Goal: Book appointment/travel/reservation

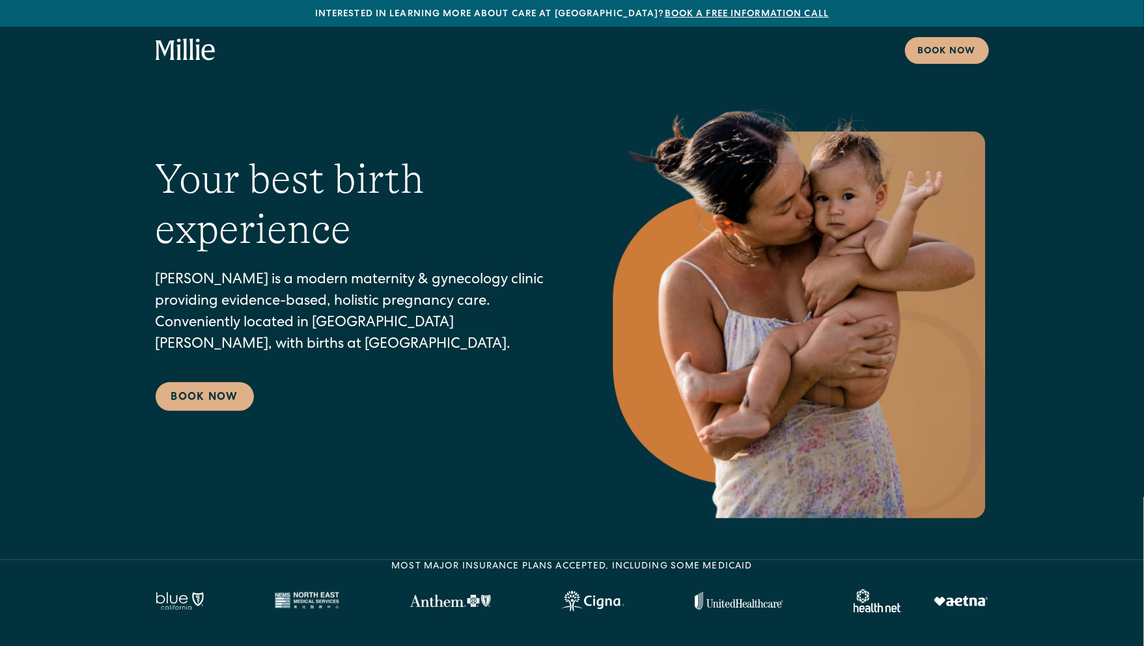
scroll to position [76, 0]
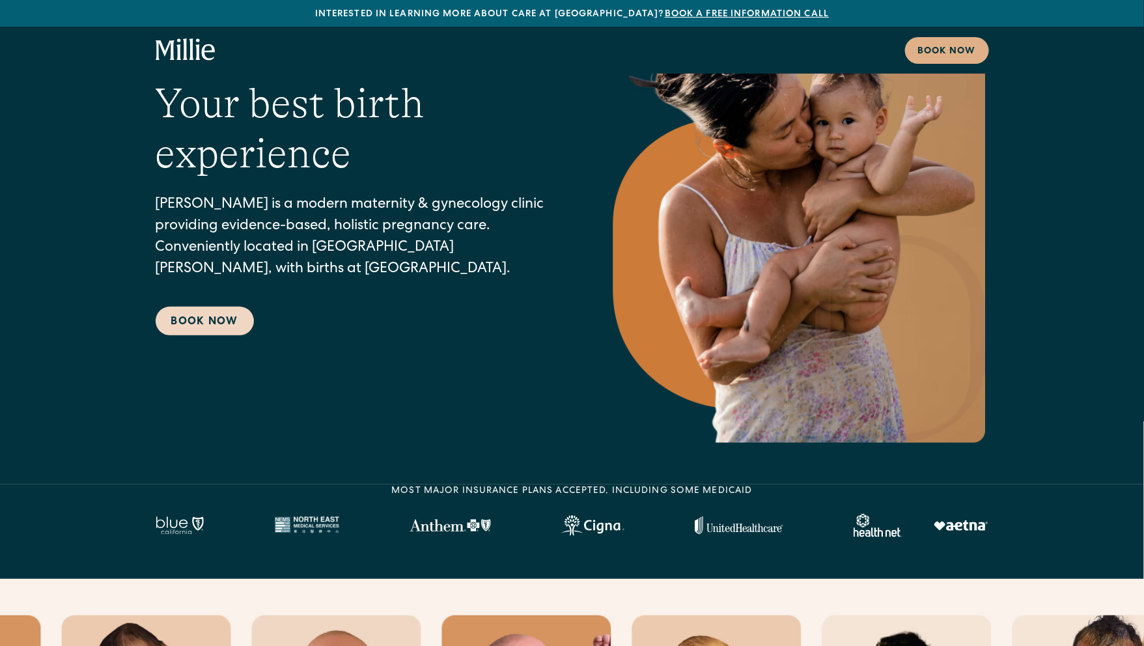
click at [221, 319] on link "Book Now" at bounding box center [205, 321] width 98 height 29
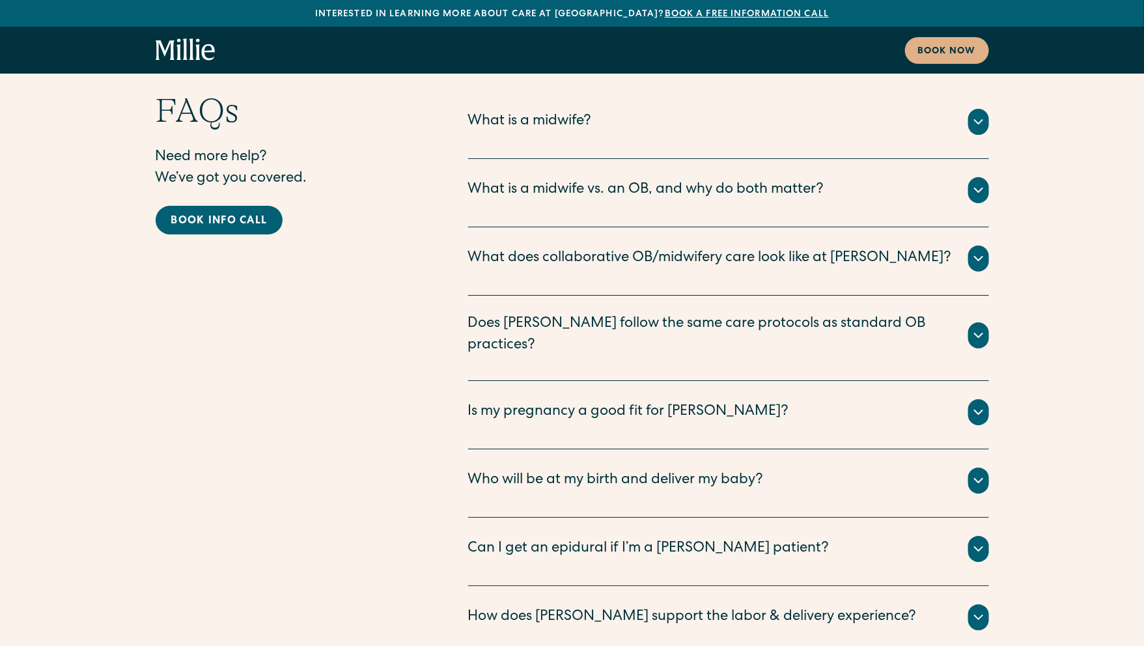
scroll to position [6274, 0]
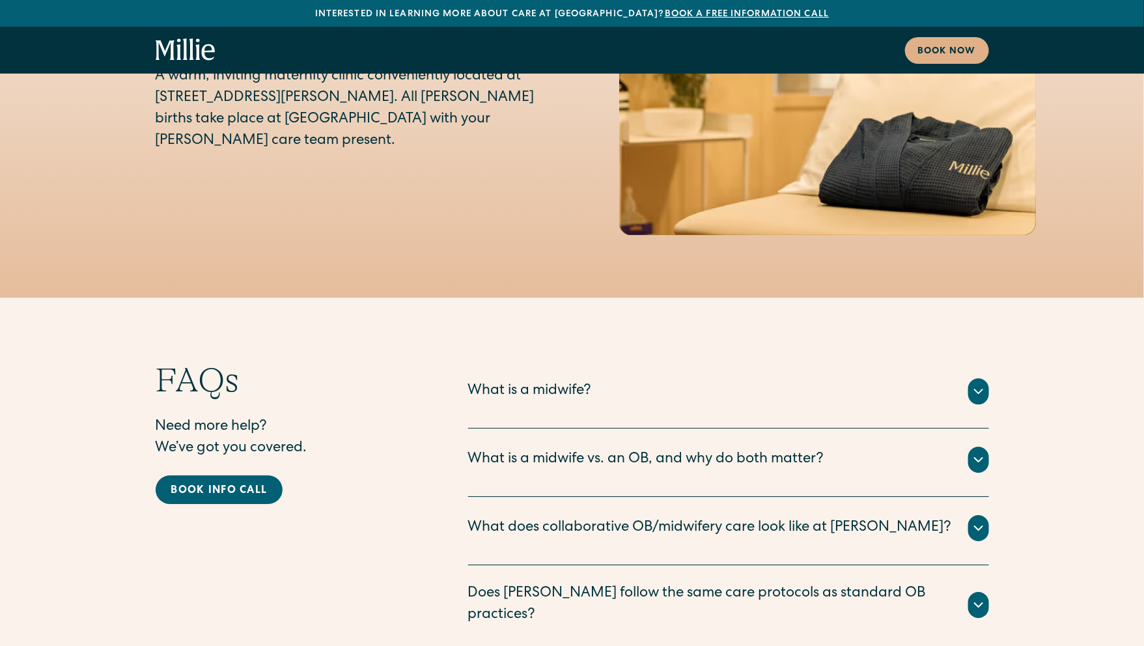
click at [504, 381] on div "What is a midwife?" at bounding box center [530, 391] width 124 height 21
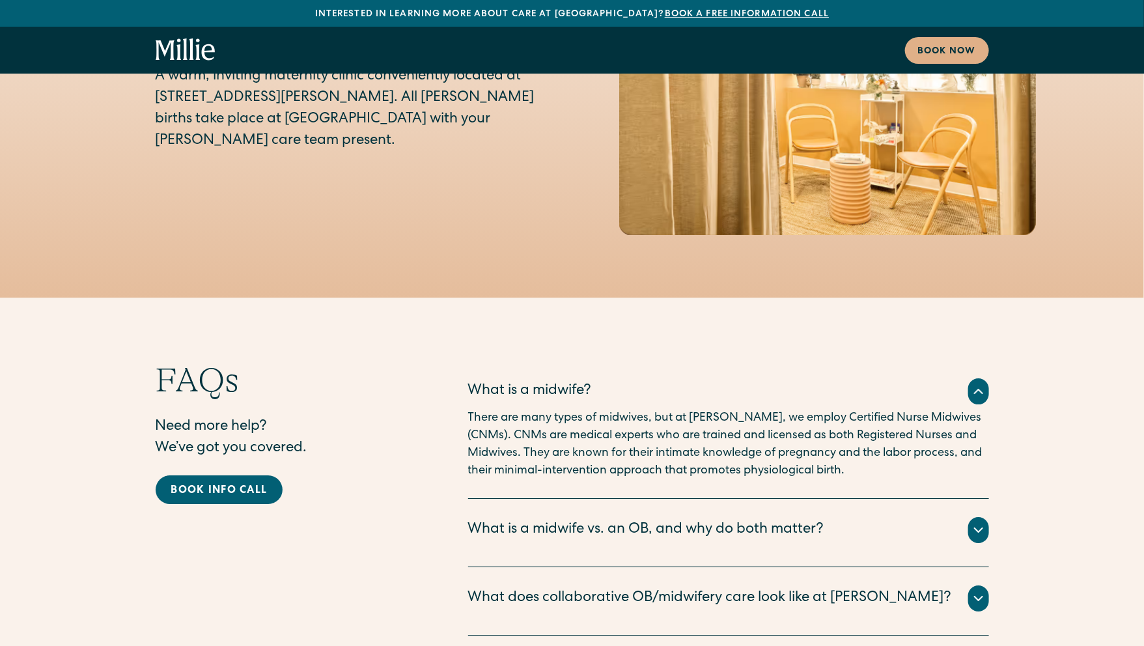
click at [505, 381] on div "What is a midwife?" at bounding box center [530, 391] width 124 height 21
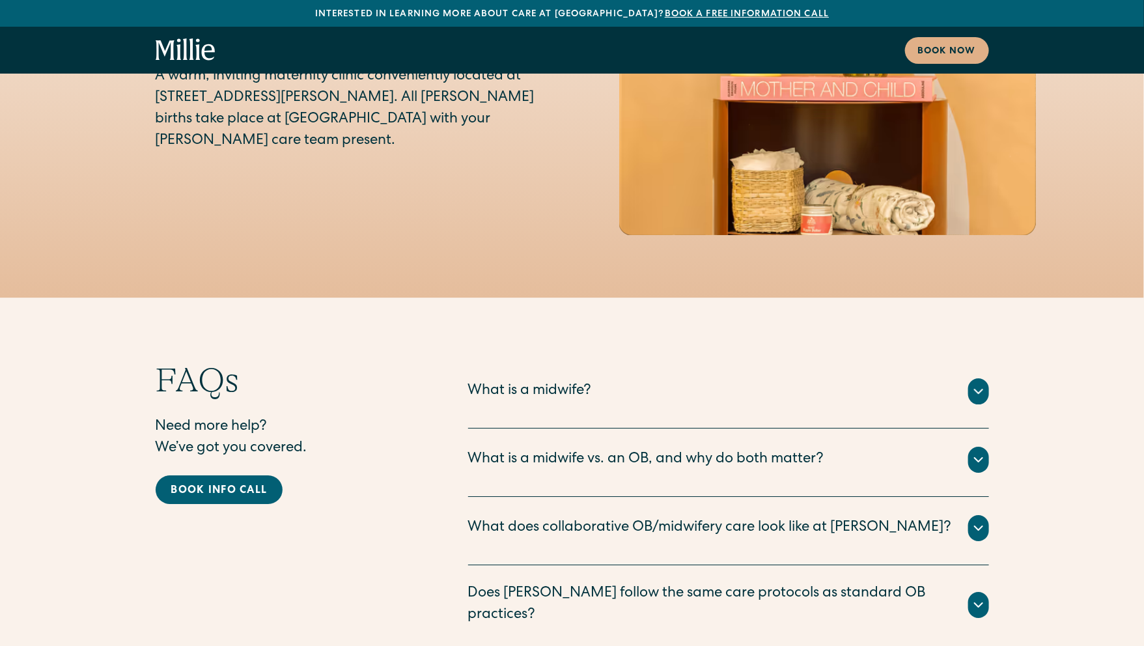
scroll to position [6288, 0]
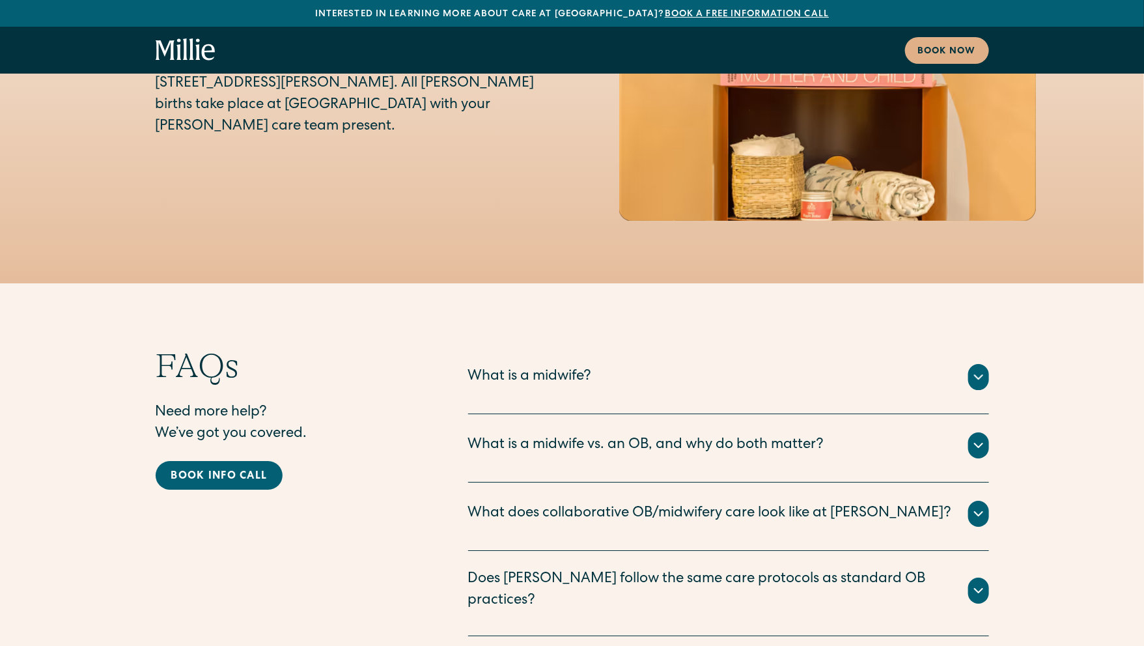
click at [508, 435] on div "What is a midwife vs. an OB, and why do both matter?" at bounding box center [646, 445] width 356 height 21
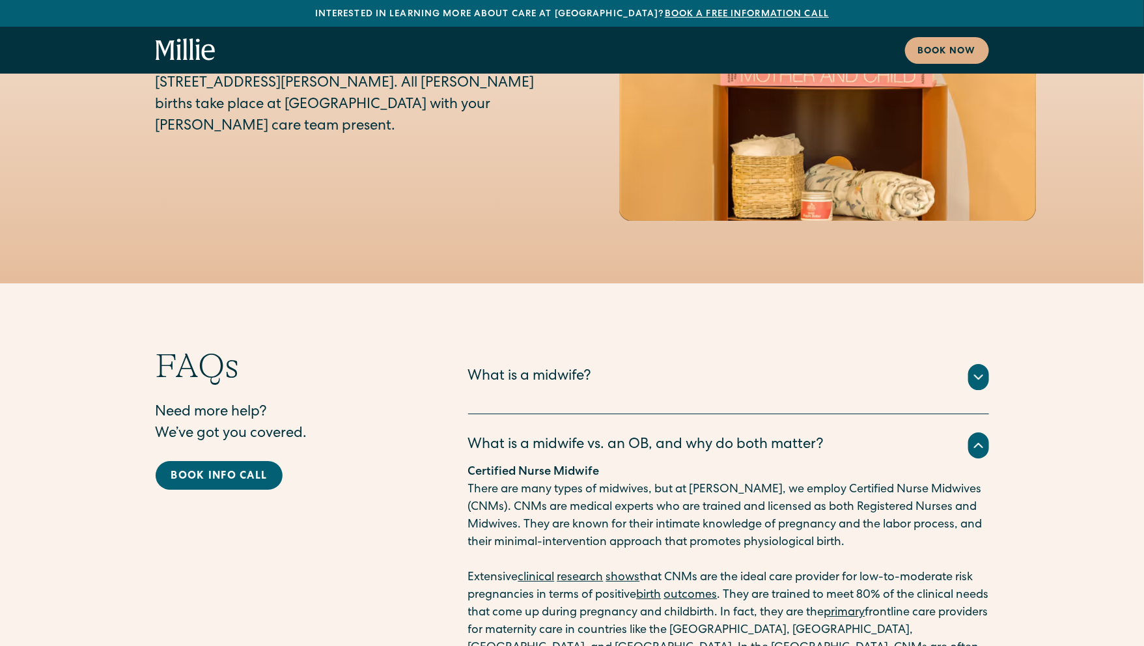
click at [508, 435] on div "What is a midwife vs. an OB, and why do both matter?" at bounding box center [646, 445] width 356 height 21
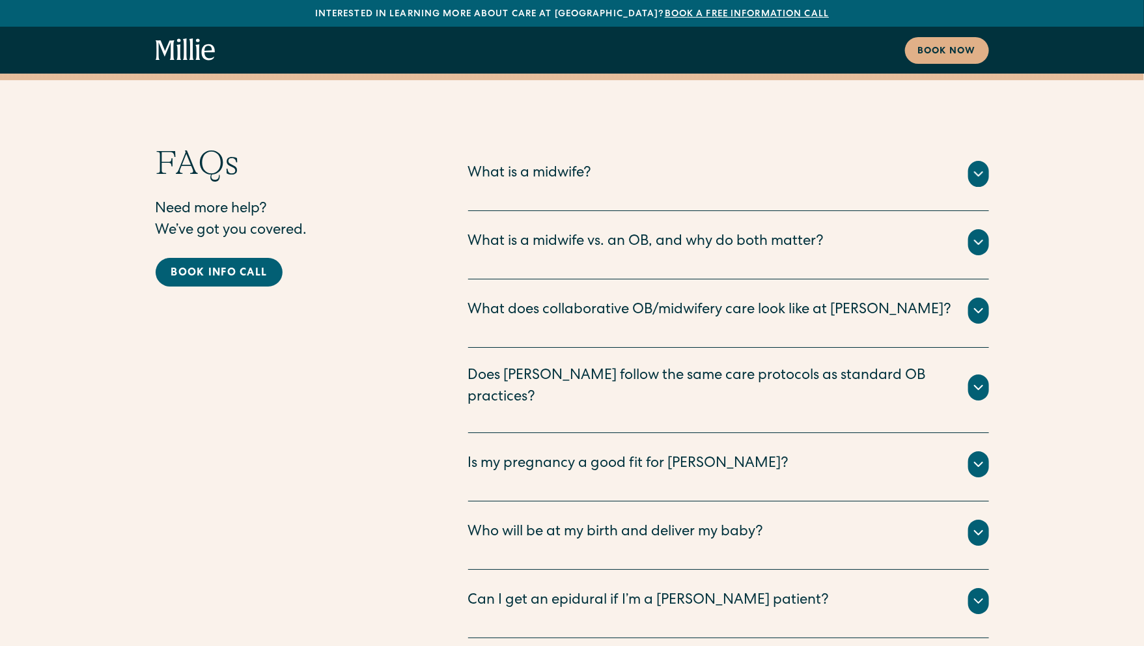
scroll to position [6492, 0]
click at [504, 453] on div "Is my pregnancy a good fit for Millie?" at bounding box center [628, 463] width 321 height 21
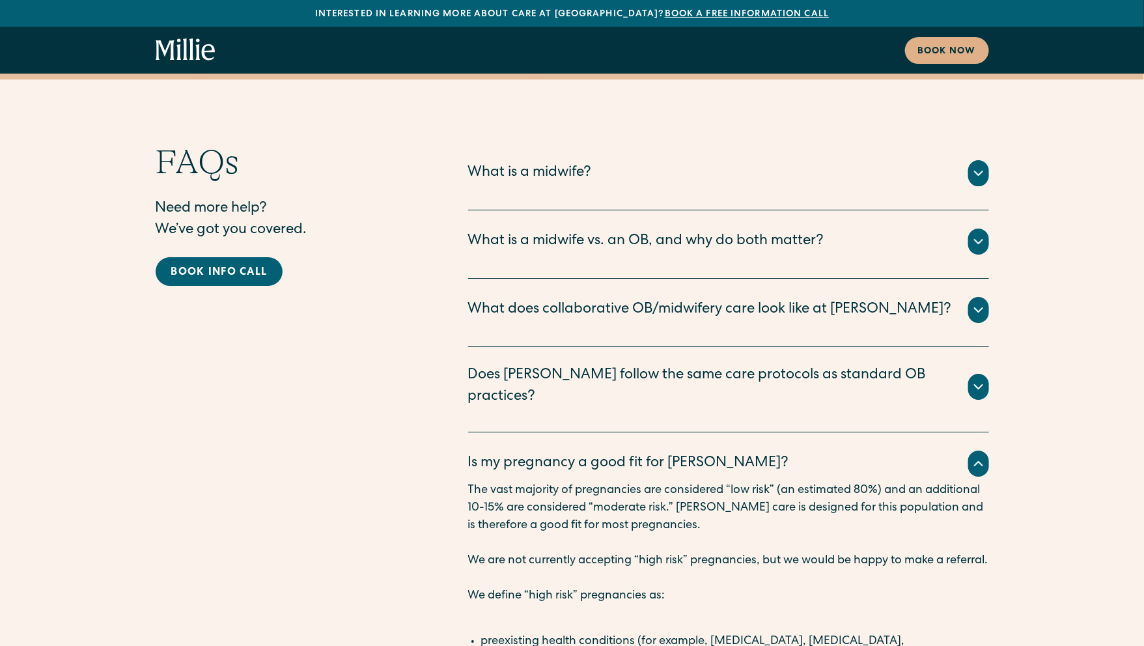
click at [505, 453] on div "Is my pregnancy a good fit for Millie?" at bounding box center [628, 463] width 321 height 21
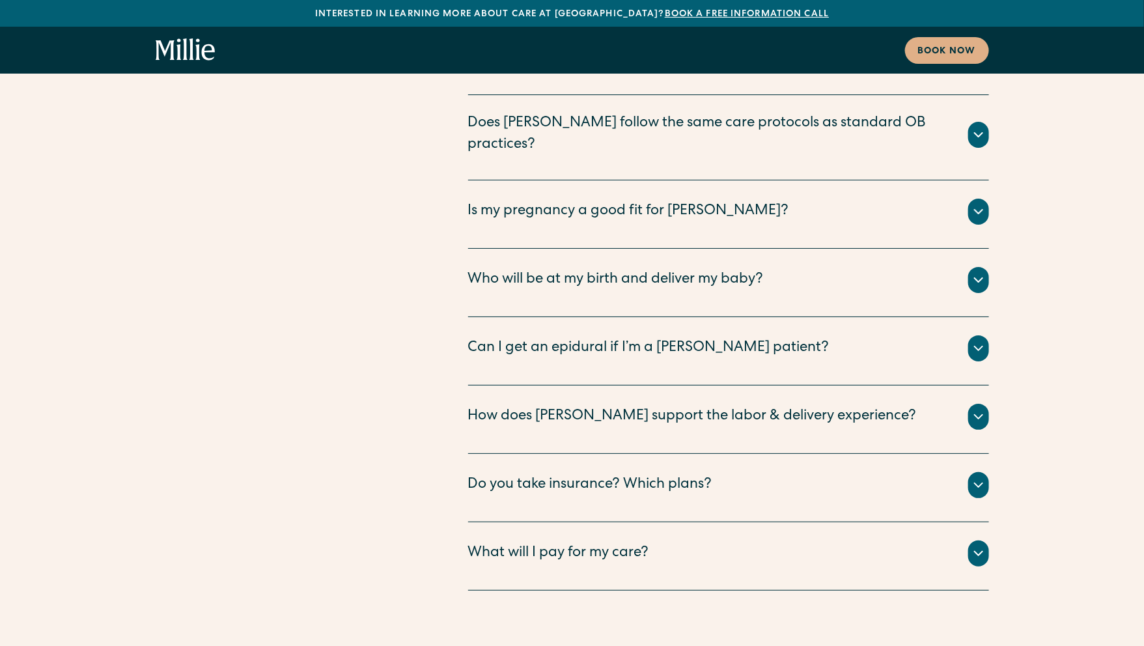
scroll to position [6744, 0]
click at [506, 474] on div "Do you take insurance? Which plans?" at bounding box center [590, 484] width 244 height 21
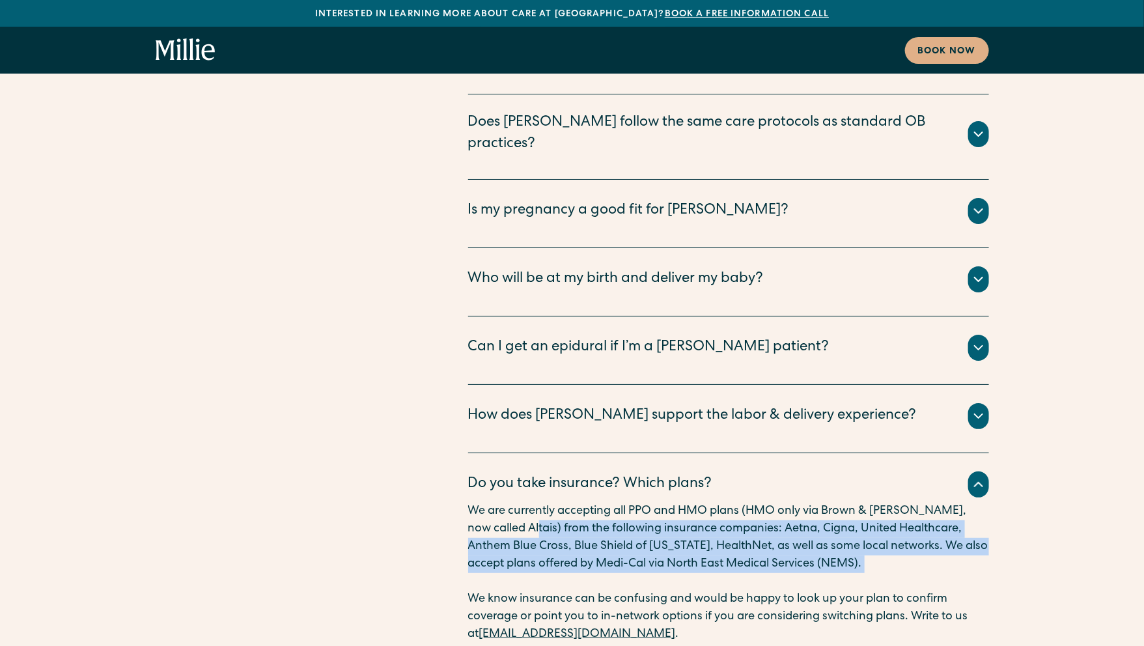
drag, startPoint x: 508, startPoint y: 394, endPoint x: 512, endPoint y: 454, distance: 60.0
click at [512, 503] on div "We are currently accepting all PPO and HMO plans (HMO only via Brown & Toland, …" at bounding box center [728, 573] width 521 height 141
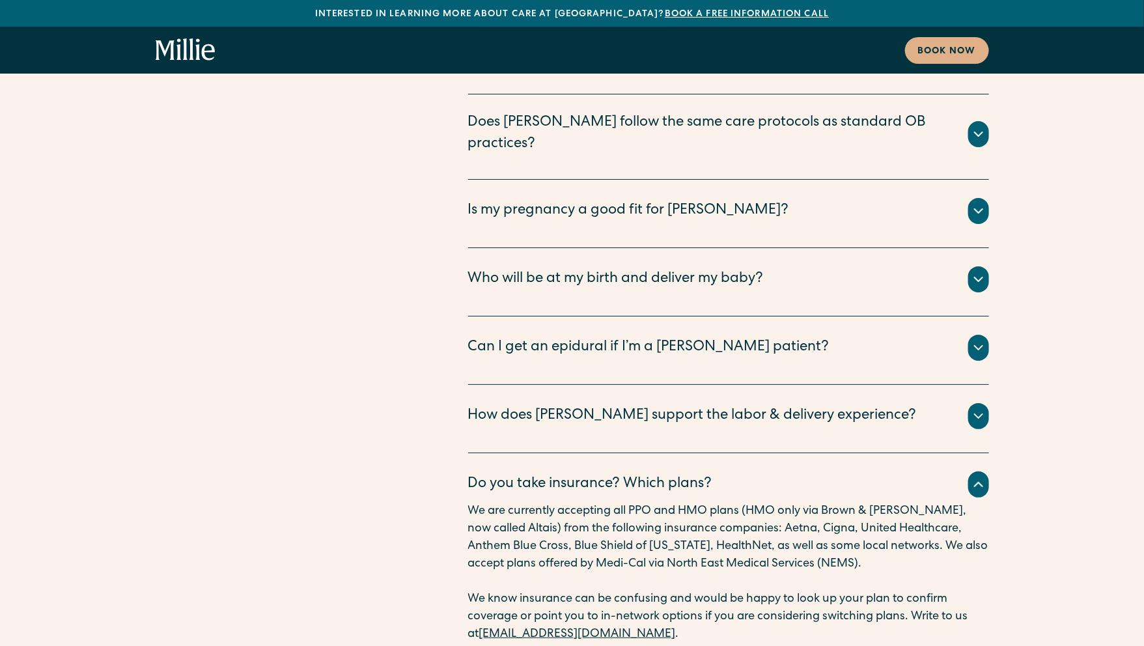
click at [512, 590] on p "We know insurance can be confusing and would be happy to look up your plan to c…" at bounding box center [728, 616] width 521 height 53
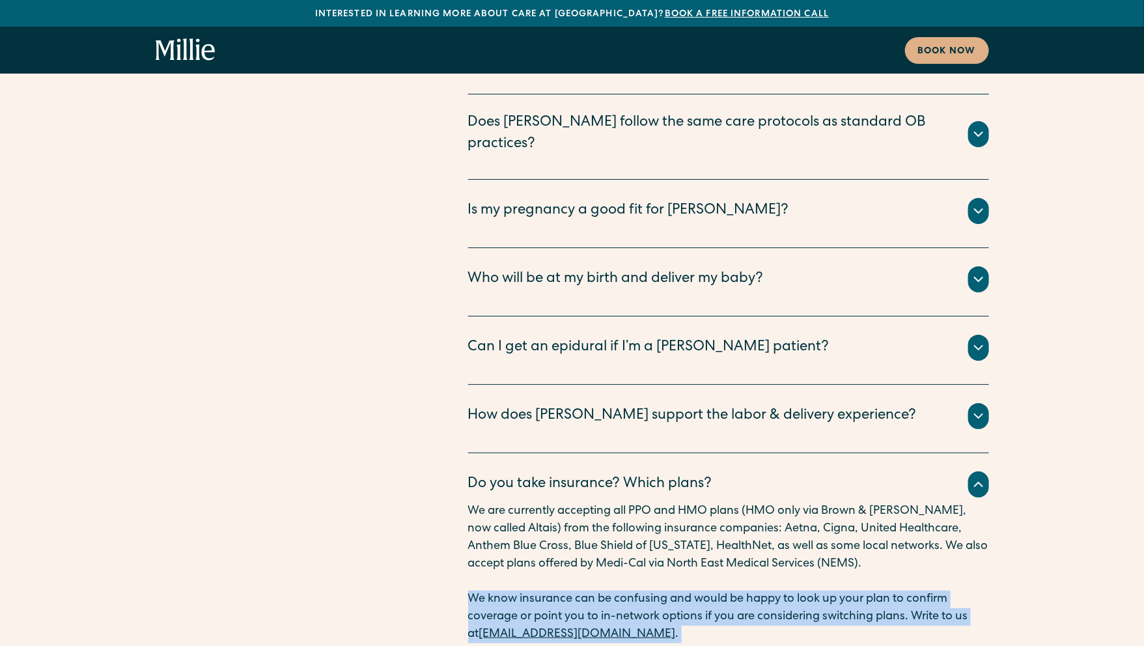
click at [512, 590] on p "We know insurance can be confusing and would be happy to look up your plan to c…" at bounding box center [728, 616] width 521 height 53
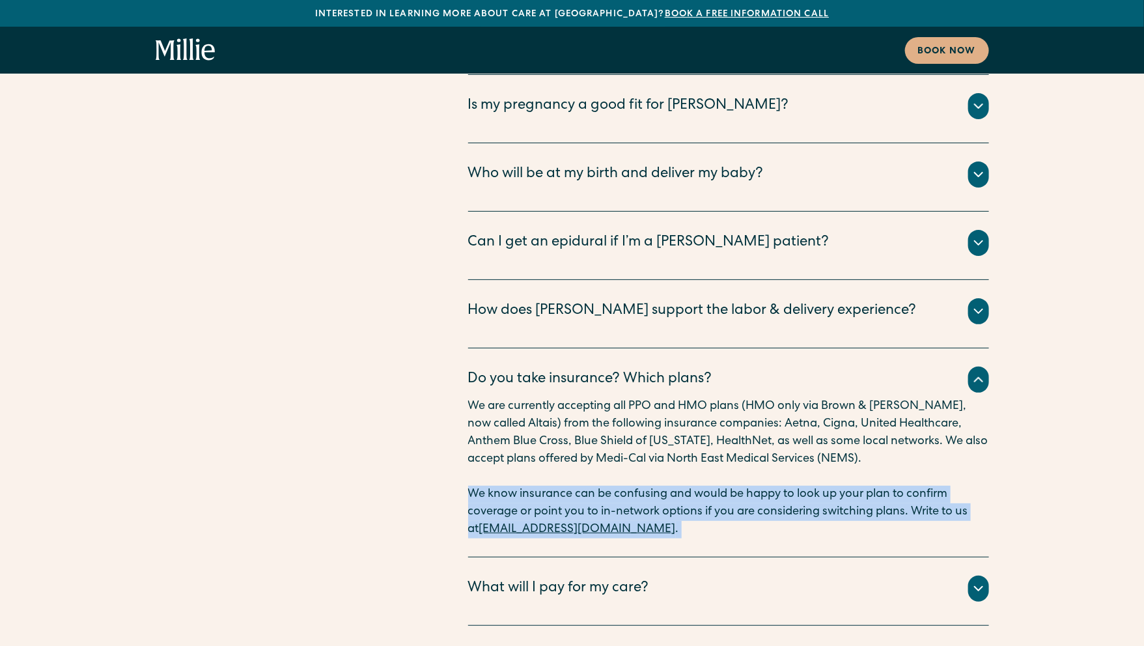
scroll to position [6895, 0]
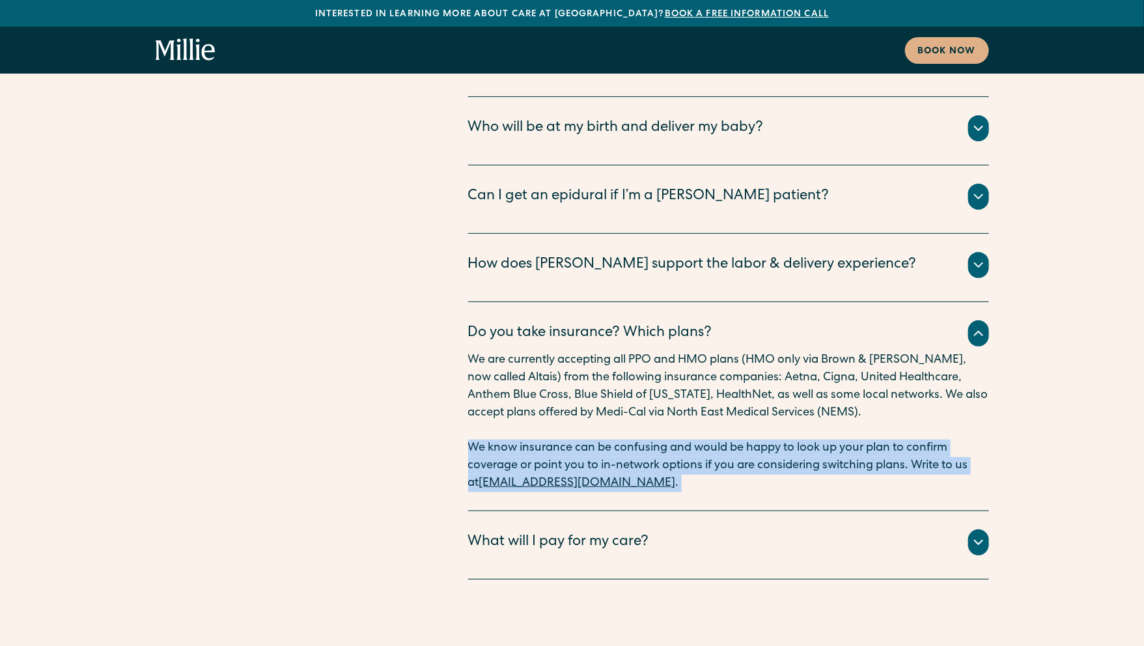
click at [529, 529] on div "What will I pay for my care?" at bounding box center [728, 542] width 521 height 26
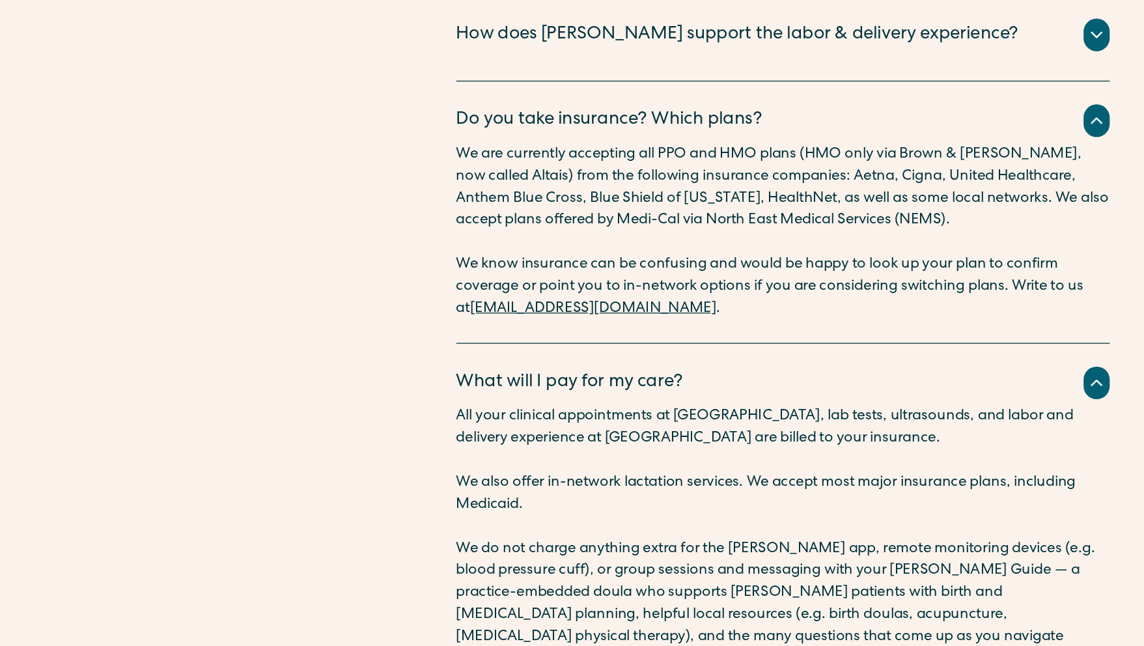
scroll to position [7013, 0]
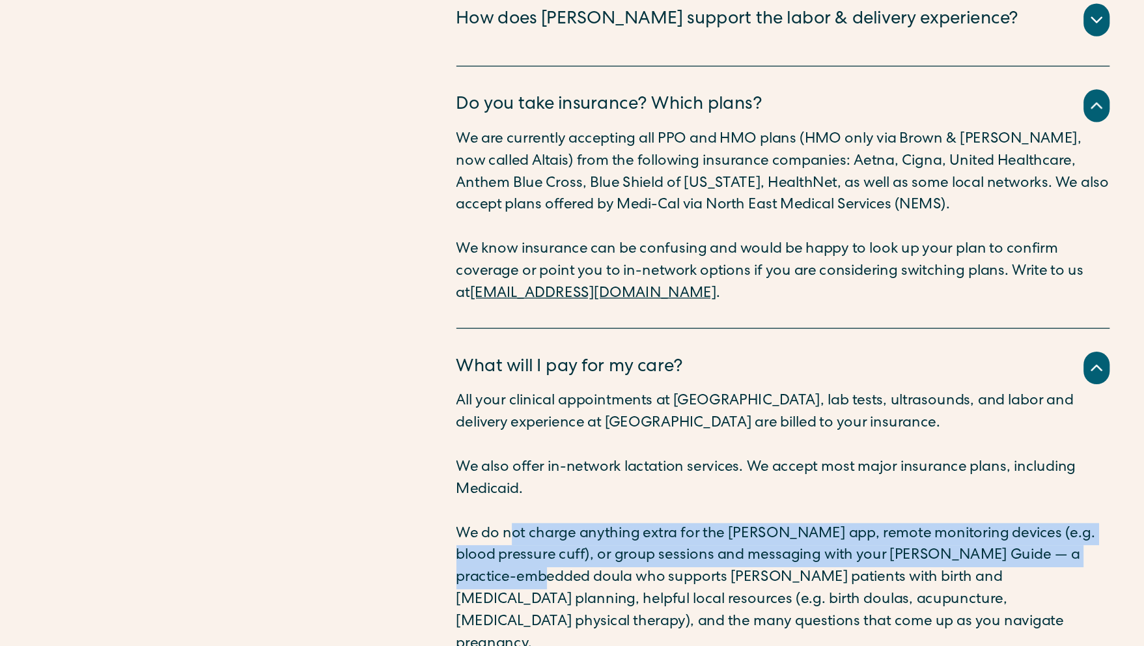
drag, startPoint x: 510, startPoint y: 424, endPoint x: 518, endPoint y: 460, distance: 36.6
click at [518, 548] on p "We do not charge anything extra for the Millie app, remote monitoring devices (…" at bounding box center [728, 600] width 521 height 105
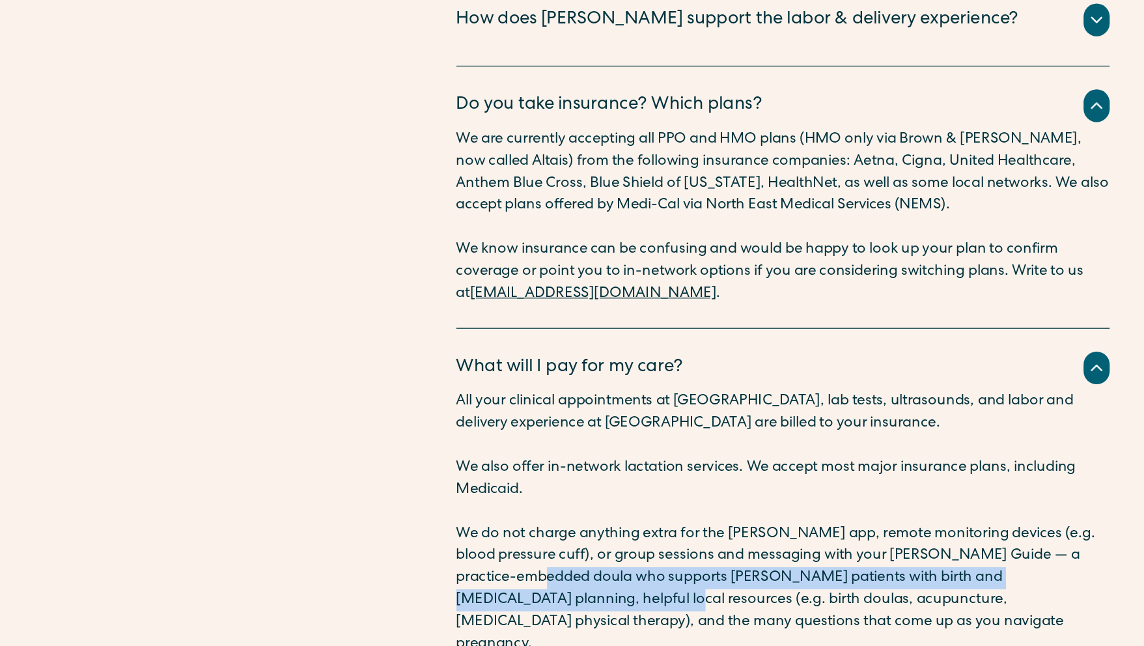
drag, startPoint x: 518, startPoint y: 460, endPoint x: 519, endPoint y: 475, distance: 15.7
click at [519, 548] on p "We do not charge anything extra for the Millie app, remote monitoring devices (…" at bounding box center [728, 600] width 521 height 105
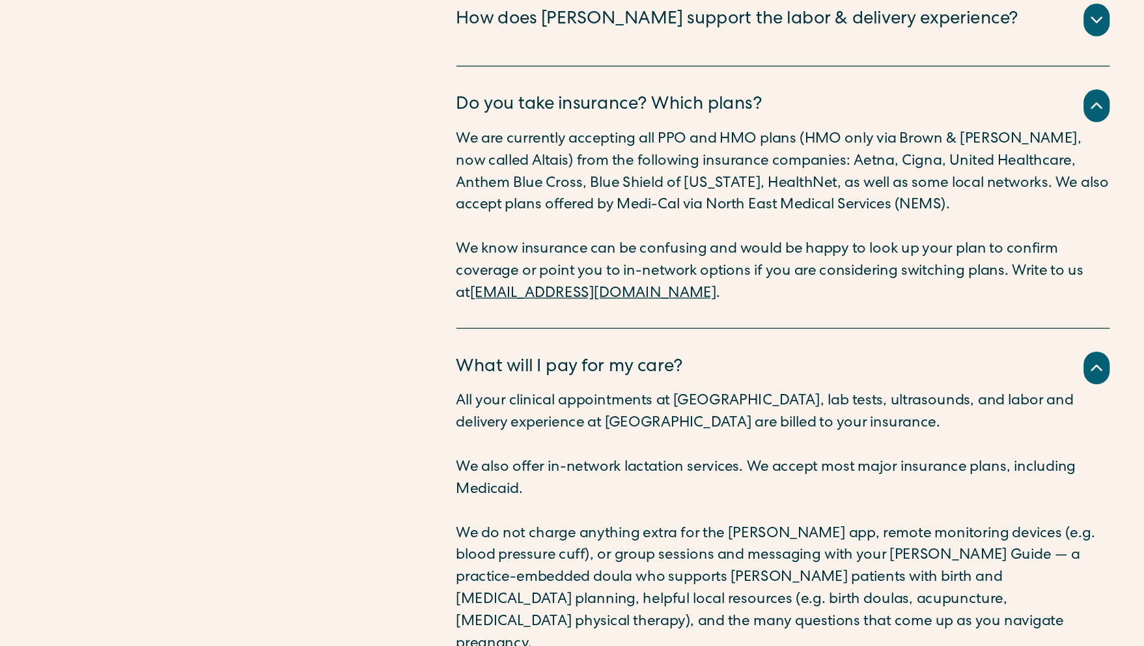
click at [561, 548] on p "We do not charge anything extra for the Millie app, remote monitoring devices (…" at bounding box center [728, 600] width 521 height 105
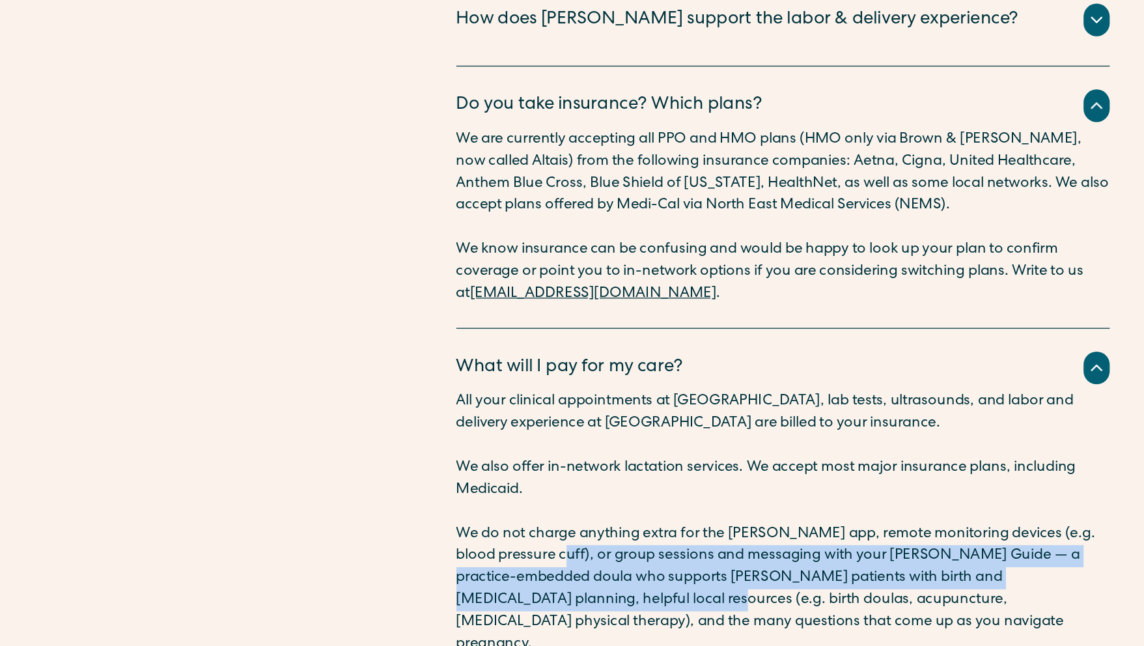
drag, startPoint x: 552, startPoint y: 434, endPoint x: 557, endPoint y: 466, distance: 33.0
click at [557, 548] on p "We do not charge anything extra for the Millie app, remote monitoring devices (…" at bounding box center [728, 600] width 521 height 105
click at [553, 548] on p "We do not charge anything extra for the Millie app, remote monitoring devices (…" at bounding box center [728, 600] width 521 height 105
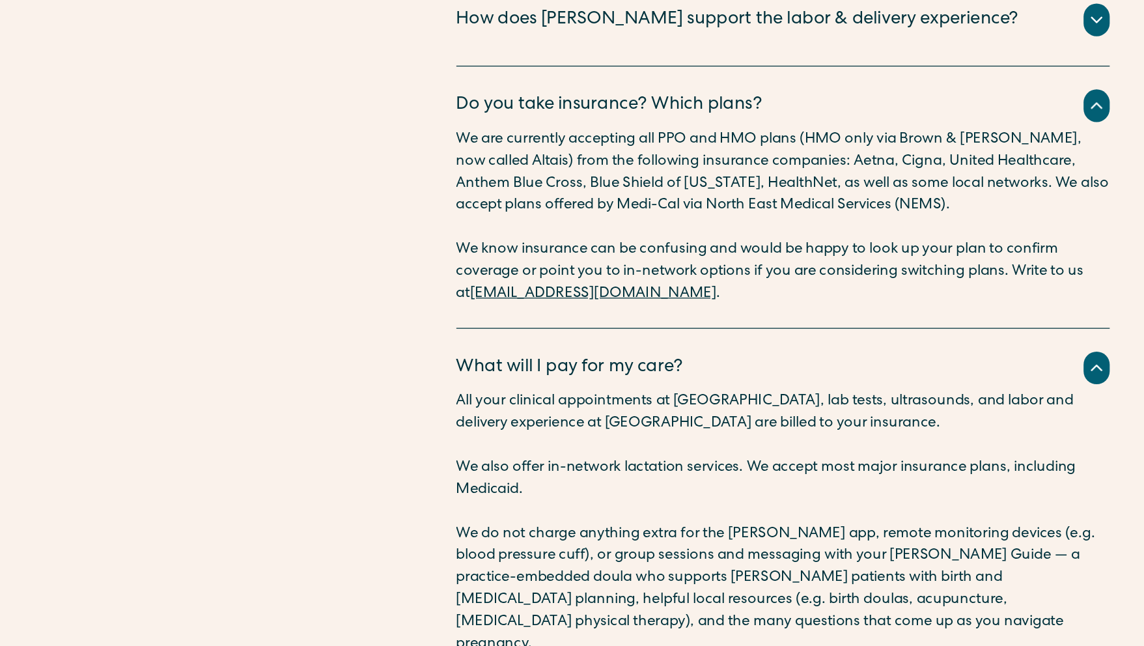
click at [551, 548] on p "We do not charge anything extra for the Millie app, remote monitoring devices (…" at bounding box center [728, 600] width 521 height 105
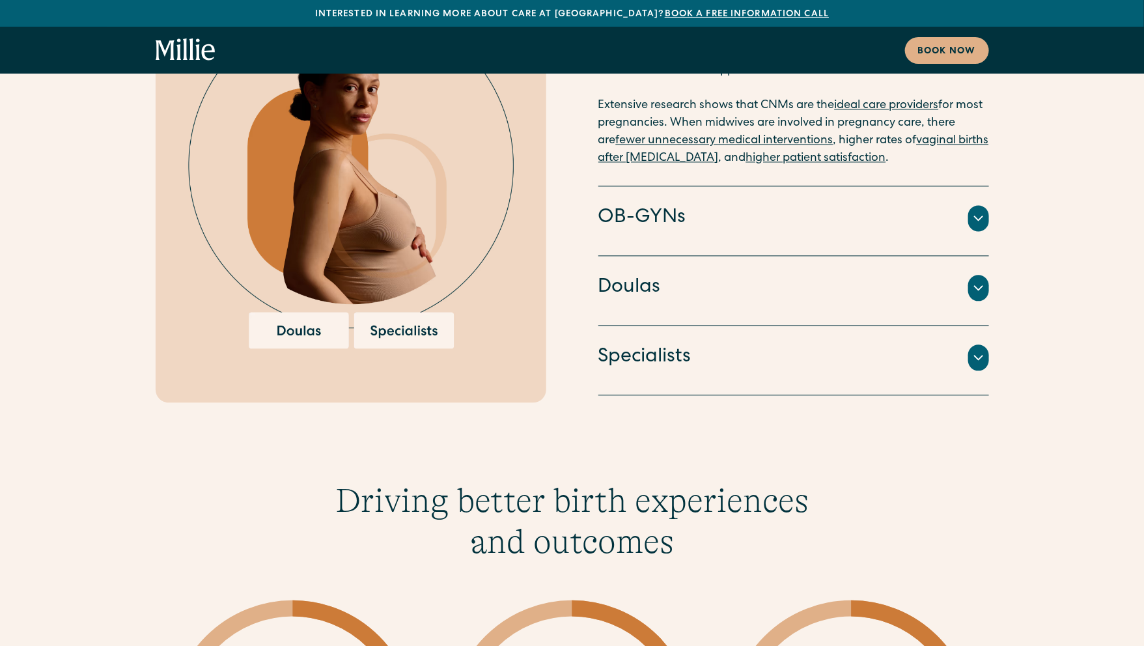
scroll to position [3458, 0]
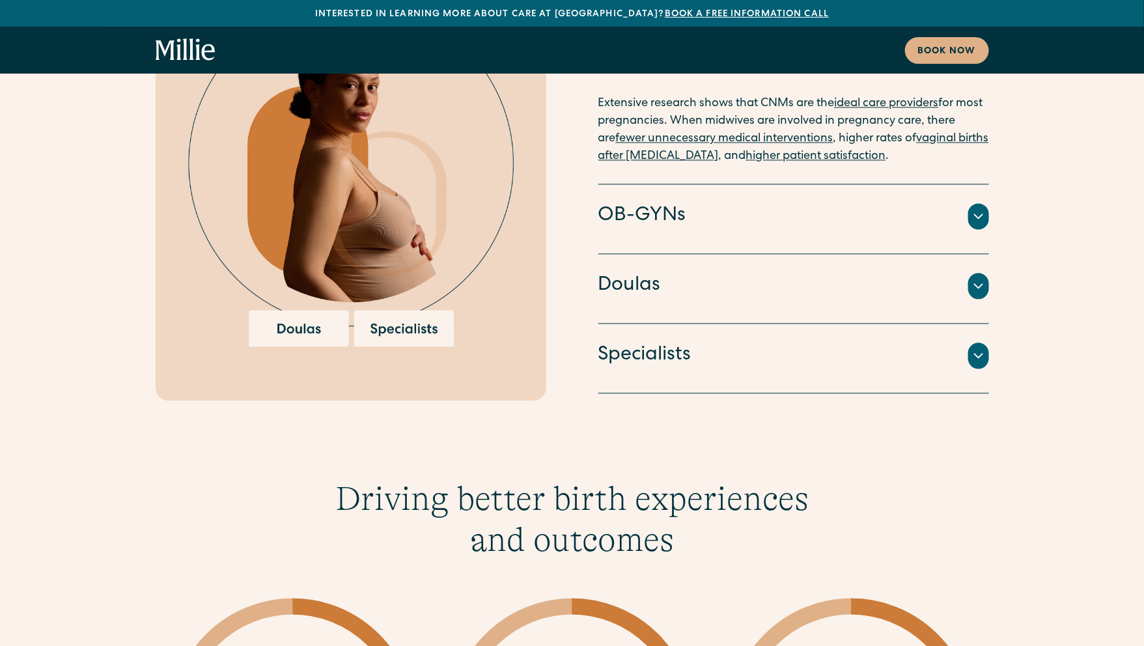
click at [696, 272] on div "Doulas" at bounding box center [793, 285] width 391 height 27
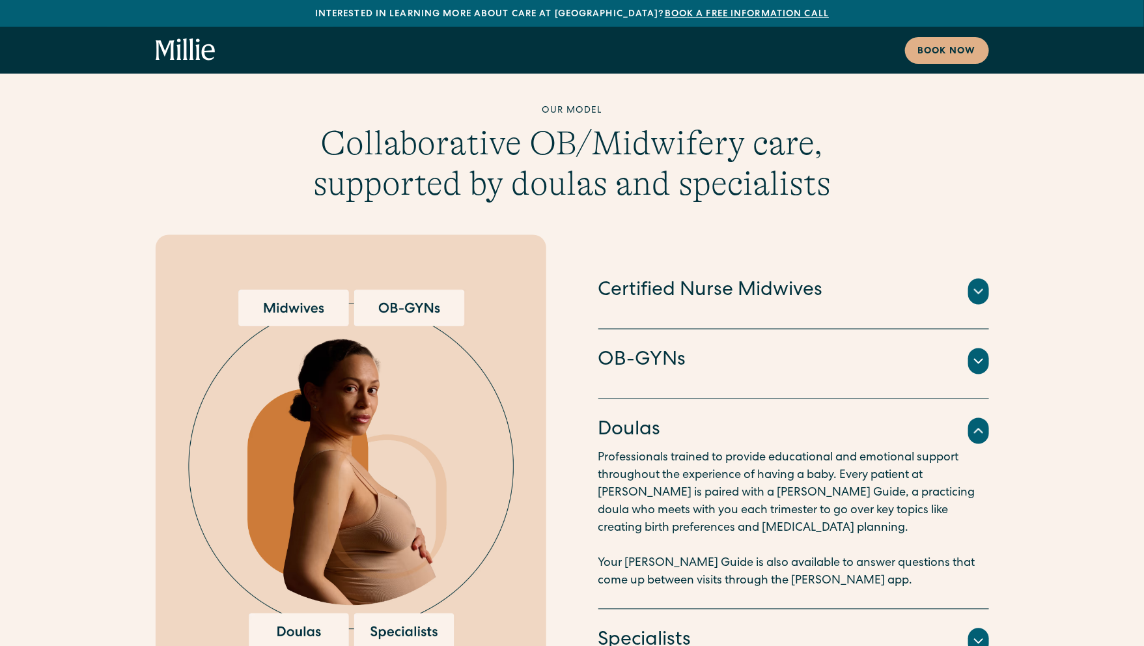
scroll to position [3153, 0]
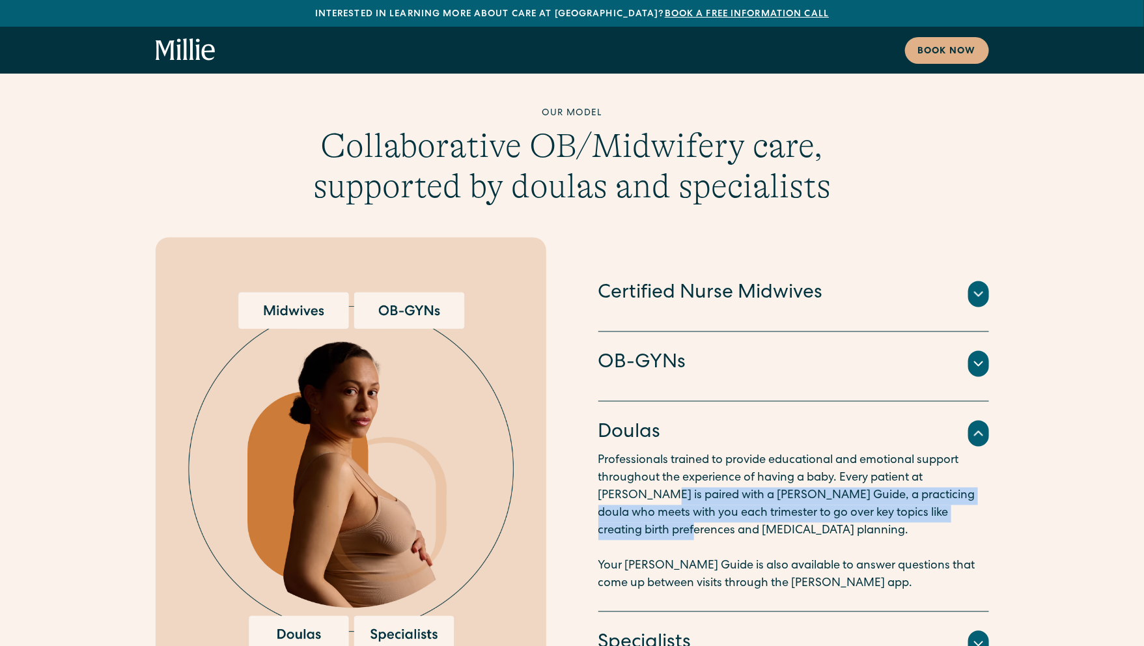
drag, startPoint x: 609, startPoint y: 394, endPoint x: 610, endPoint y: 435, distance: 41.7
click at [610, 452] on p "Professionals trained to provide educational and emotional support throughout t…" at bounding box center [793, 522] width 391 height 141
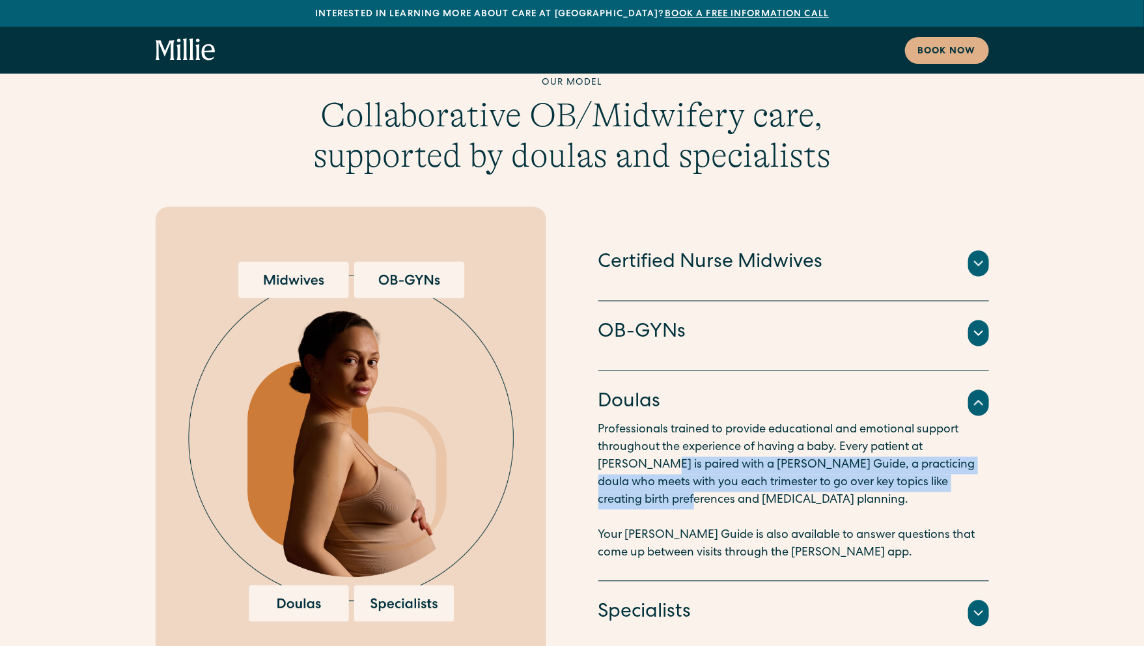
scroll to position [3184, 0]
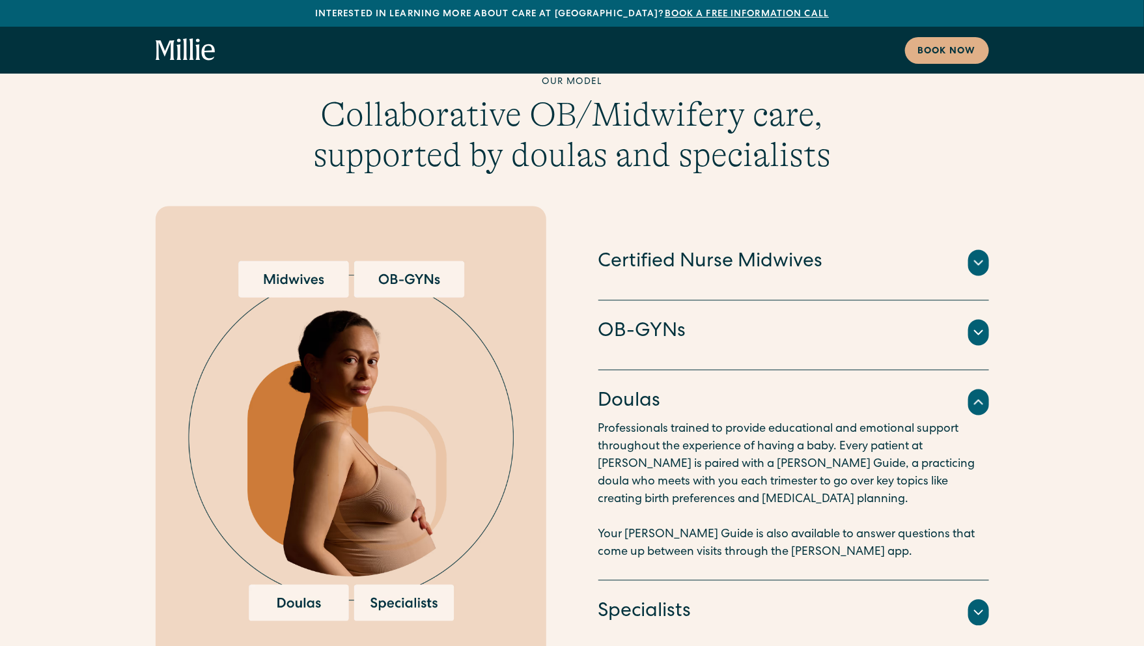
click at [626, 421] on p "Professionals trained to provide educational and emotional support throughout t…" at bounding box center [793, 491] width 391 height 141
drag, startPoint x: 626, startPoint y: 439, endPoint x: 627, endPoint y: 463, distance: 23.5
click at [627, 463] on p "Professionals trained to provide educational and emotional support throughout t…" at bounding box center [793, 491] width 391 height 141
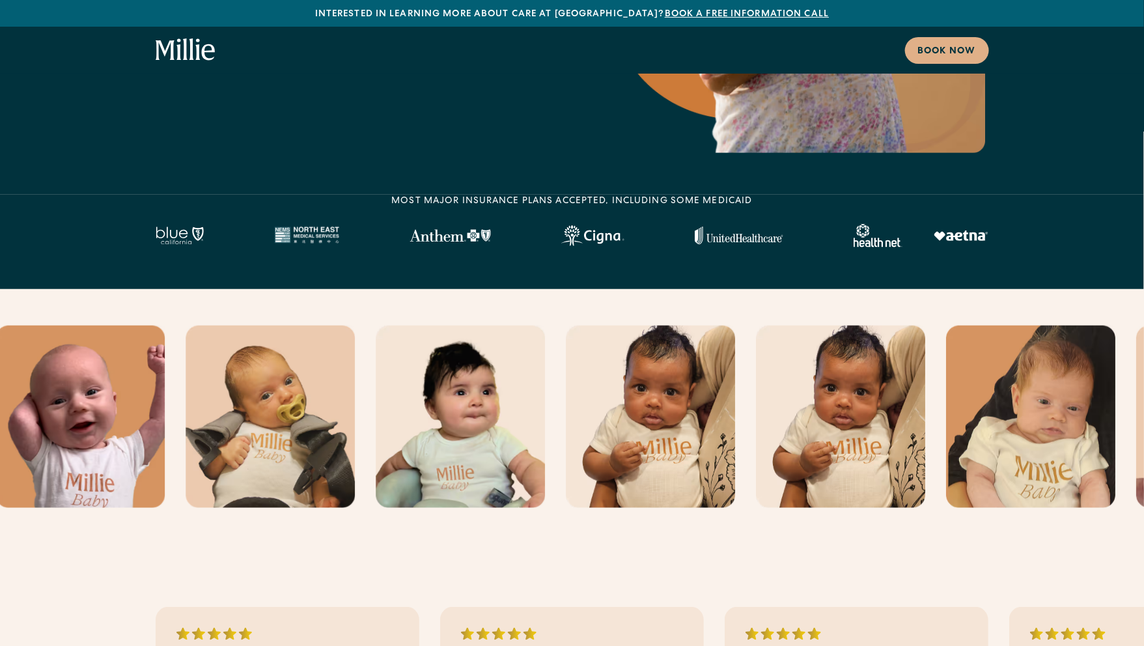
scroll to position [0, 0]
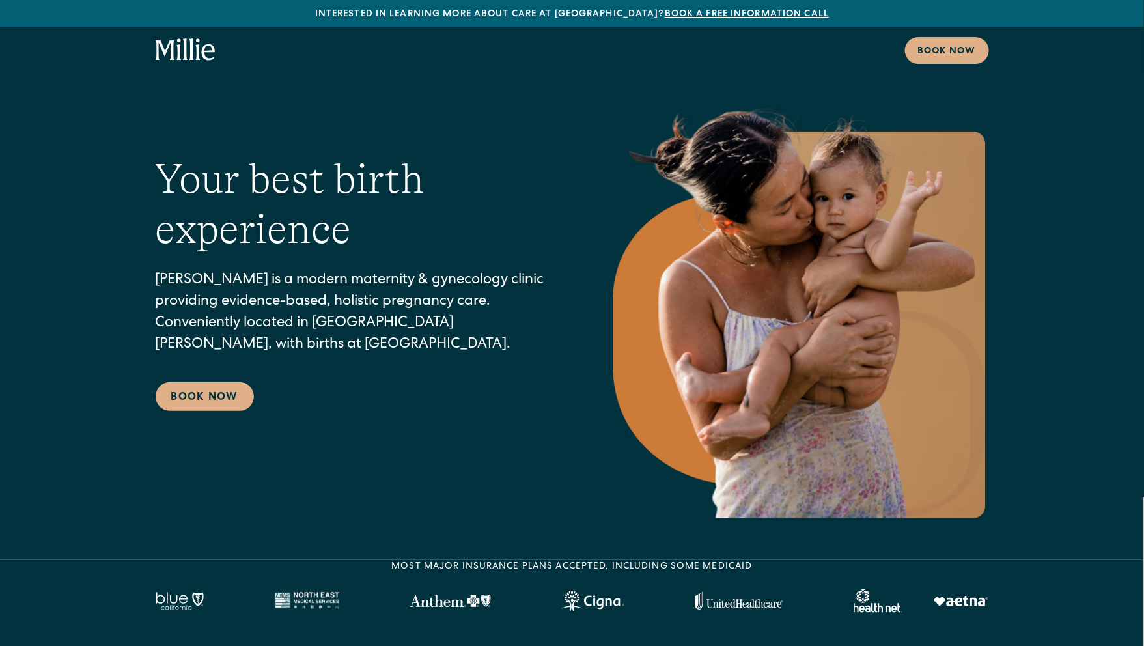
click at [186, 33] on div "Book now" at bounding box center [572, 50] width 1144 height 47
click at [188, 49] on icon "home" at bounding box center [186, 49] width 60 height 23
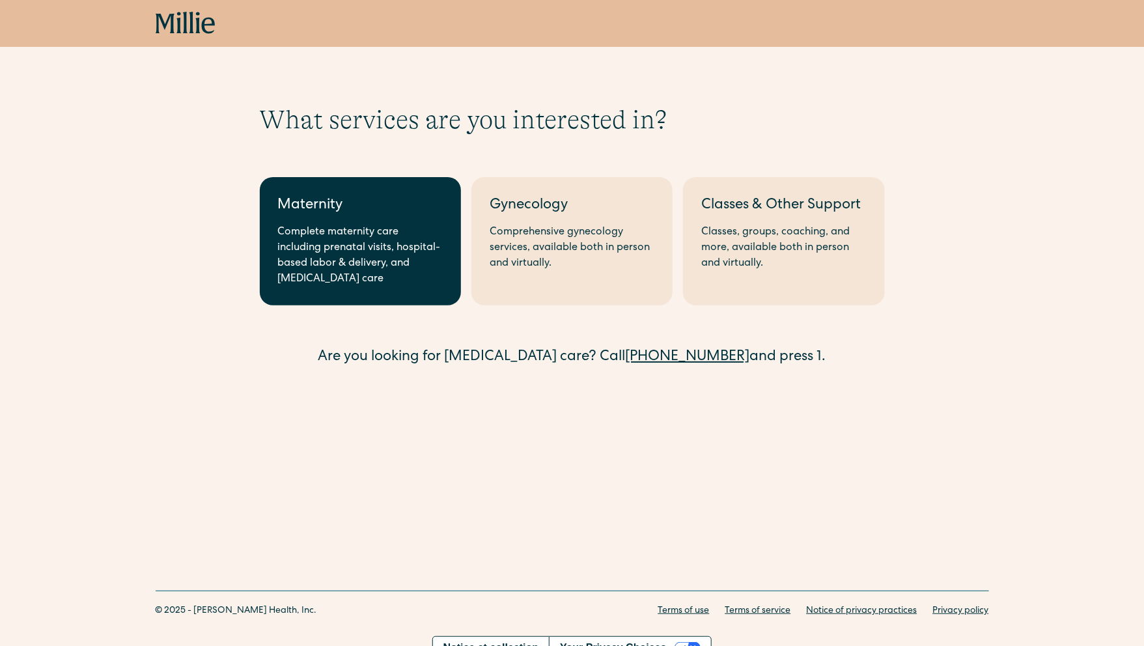
click at [332, 255] on div "Complete maternity care including prenatal visits, hospital-based labor & deliv…" at bounding box center [360, 256] width 165 height 62
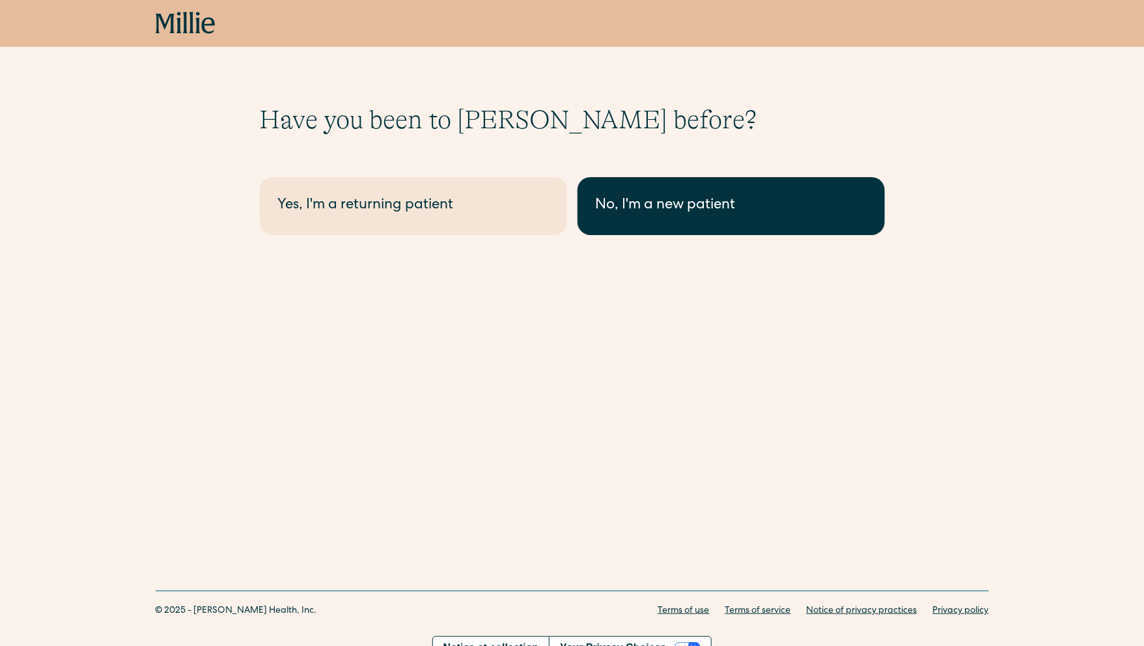
click at [628, 218] on link "No, I'm a new patient" at bounding box center [730, 206] width 307 height 58
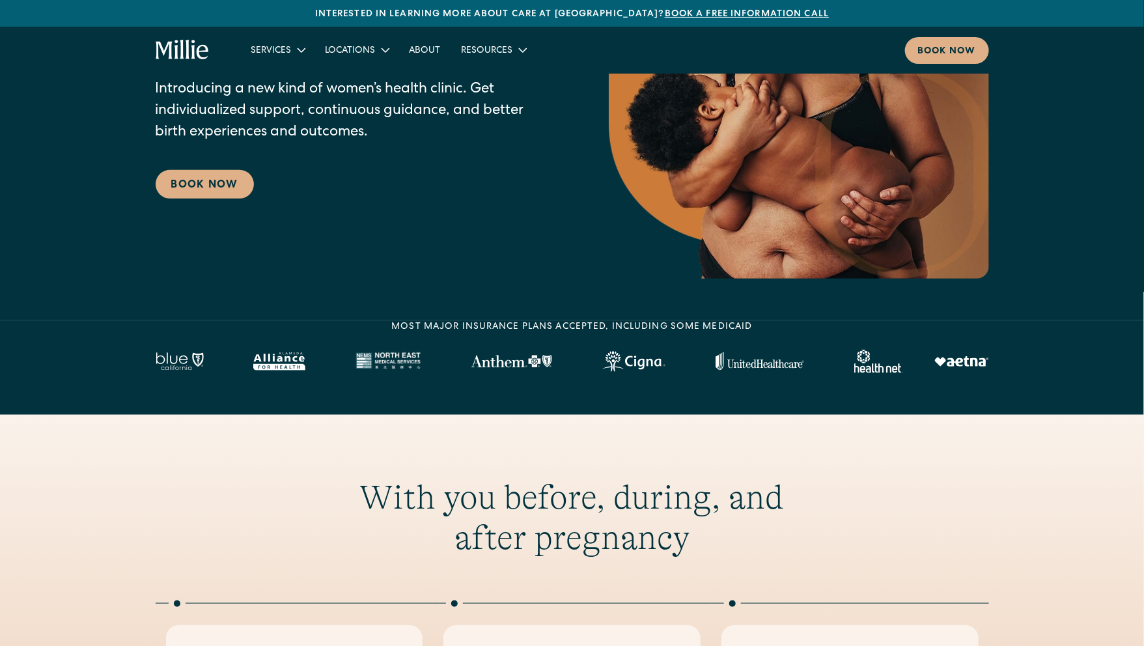
scroll to position [204, 0]
